Goal: Transaction & Acquisition: Subscribe to service/newsletter

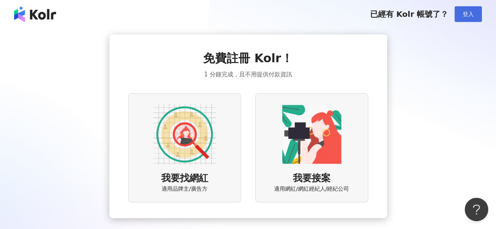
click at [465, 15] on span "登入" at bounding box center [468, 14] width 11 height 6
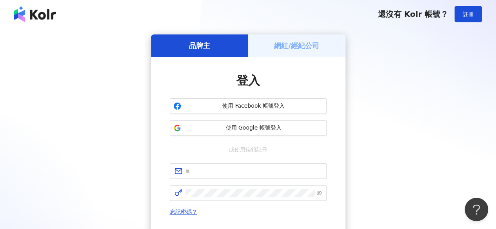
click at [285, 40] on div "網紅/經紀公司" at bounding box center [296, 46] width 97 height 22
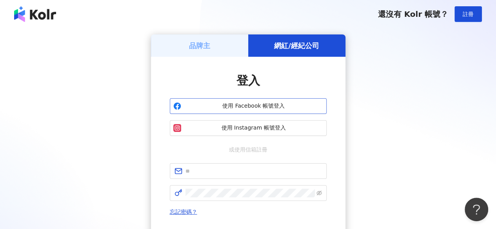
click at [254, 107] on span "使用 Facebook 帳號登入" at bounding box center [253, 106] width 139 height 8
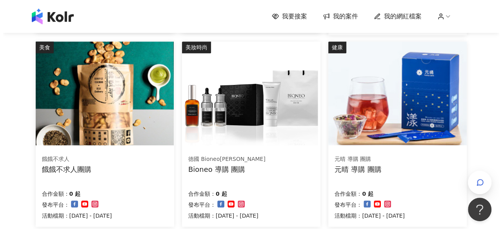
scroll to position [314, 0]
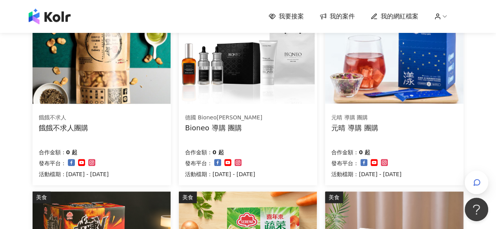
click at [255, 91] on img at bounding box center [248, 52] width 138 height 104
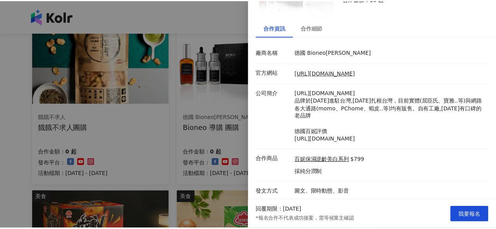
scroll to position [0, 0]
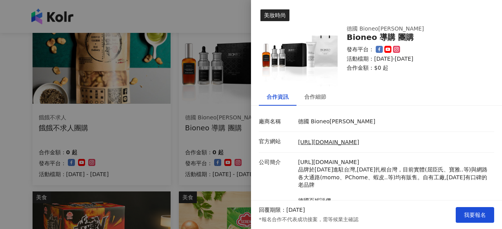
click at [236, 25] on div at bounding box center [251, 114] width 502 height 229
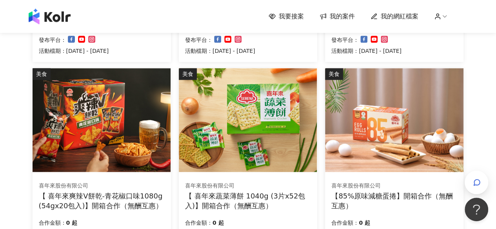
scroll to position [510, 0]
